Goal: Complete application form

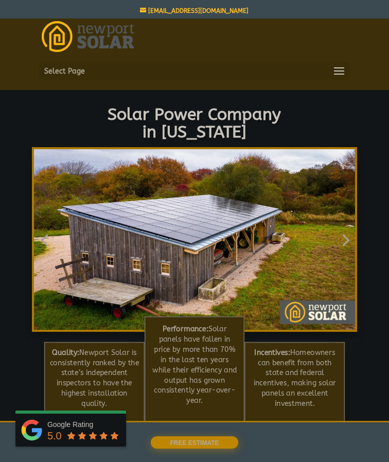
click at [198, 440] on span "FREE Estimate" at bounding box center [194, 442] width 49 height 7
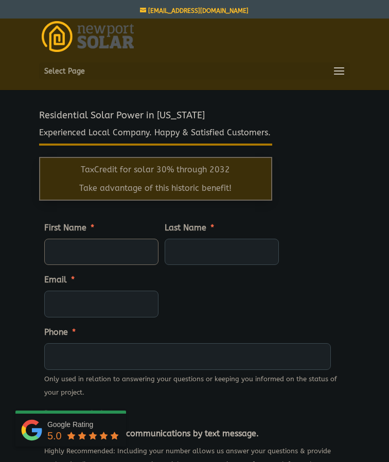
click at [126, 246] on input "First Name *" at bounding box center [101, 252] width 114 height 27
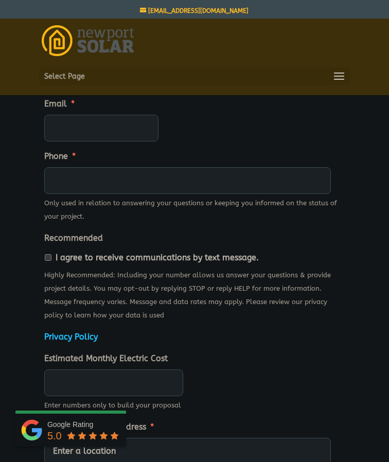
scroll to position [181, 0]
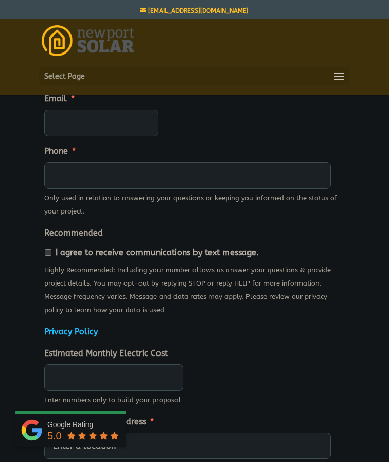
click at [50, 256] on input "I agree to receive communications by text message." at bounding box center [48, 252] width 7 height 7
checkbox input "true"
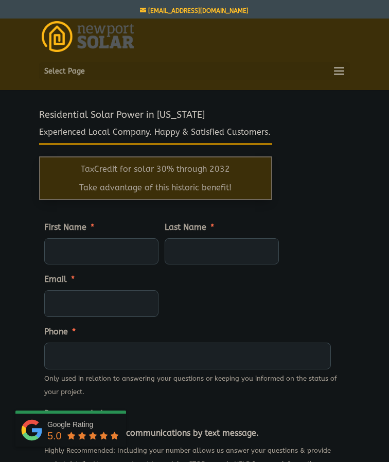
scroll to position [-1, 0]
click at [58, 251] on input "First Name *" at bounding box center [101, 251] width 114 height 27
type input "Afshin"
type input "Ameri"
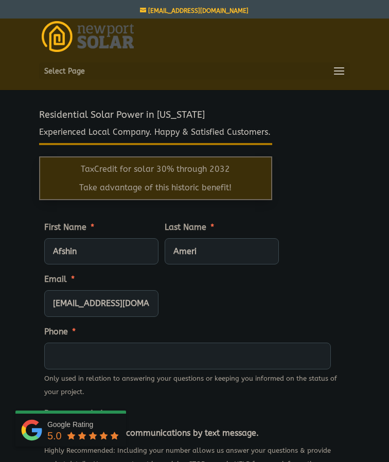
type input "afshineameri@gmail.com"
type input "(443) 675-8639"
type input "____"
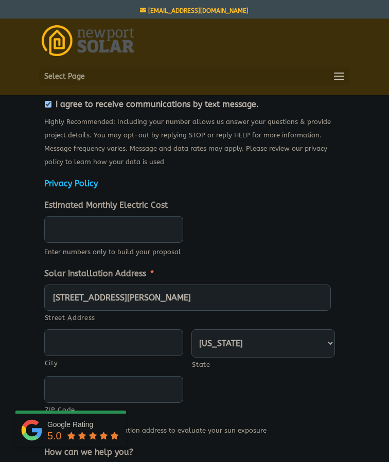
type input "243 Simmonsville Avenue"
type input "Johnston"
type input "02919"
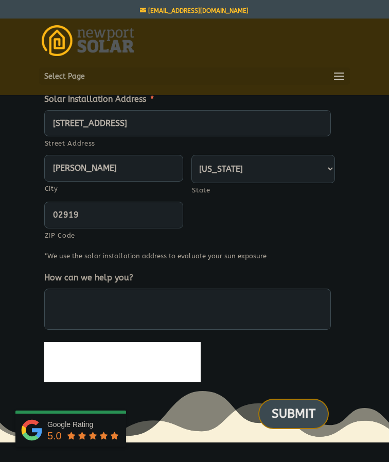
scroll to position [506, 0]
click at [285, 418] on input "SUBMIT" at bounding box center [293, 414] width 70 height 30
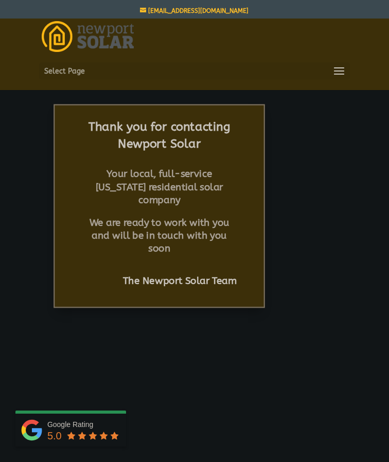
click at [240, 194] on div "Thank you for contacting Newport Solar Your local, full-service [US_STATE] resi…" at bounding box center [158, 206] width 211 height 204
click at [157, 183] on strong "Your local, full-service Rhode Island residential solar company" at bounding box center [159, 187] width 128 height 38
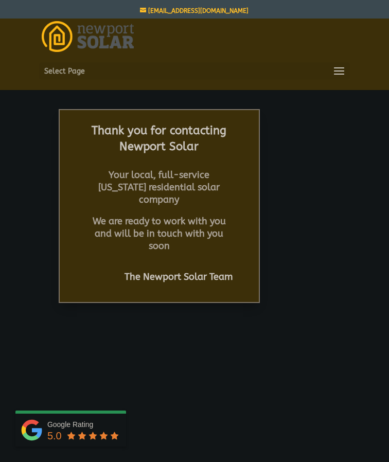
click at [334, 75] on span at bounding box center [339, 71] width 16 height 16
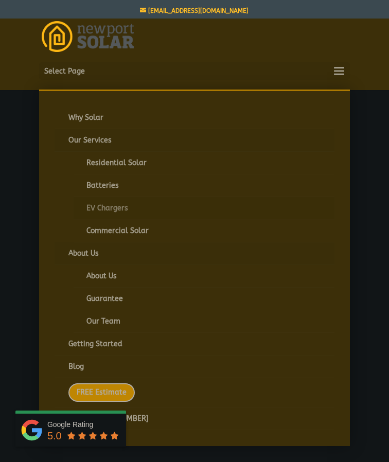
click at [116, 204] on link "EV Chargers" at bounding box center [204, 208] width 261 height 23
